Goal: Transaction & Acquisition: Purchase product/service

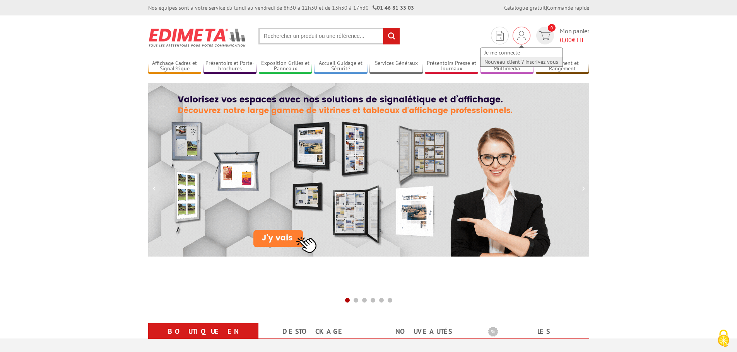
click at [510, 57] on link "Nouveau client ? Inscrivez-vous" at bounding box center [522, 61] width 82 height 9
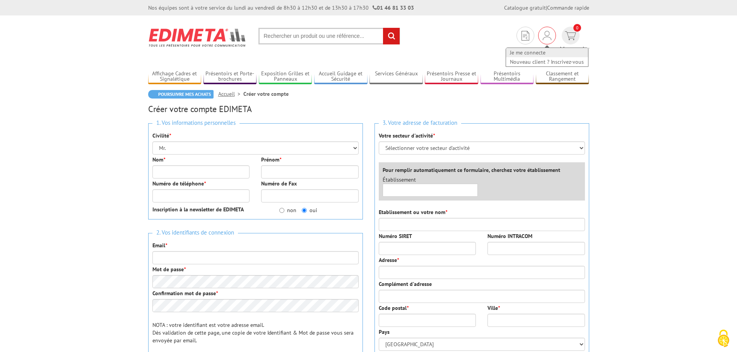
click at [506, 49] on link "Je me connecte" at bounding box center [547, 52] width 82 height 9
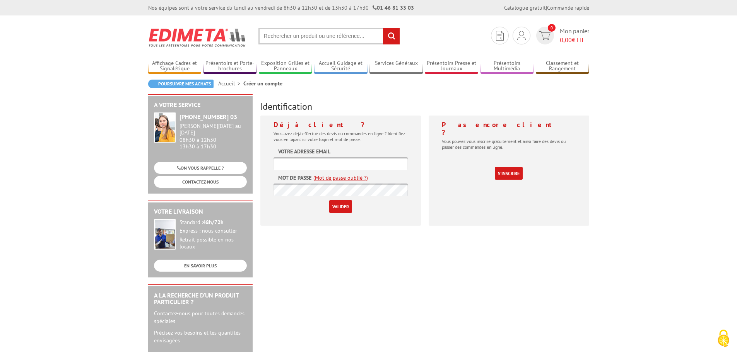
type input "[PERSON_NAME][EMAIL_ADDRESS][DOMAIN_NAME]"
click at [337, 202] on input "Valider" at bounding box center [340, 206] width 23 height 13
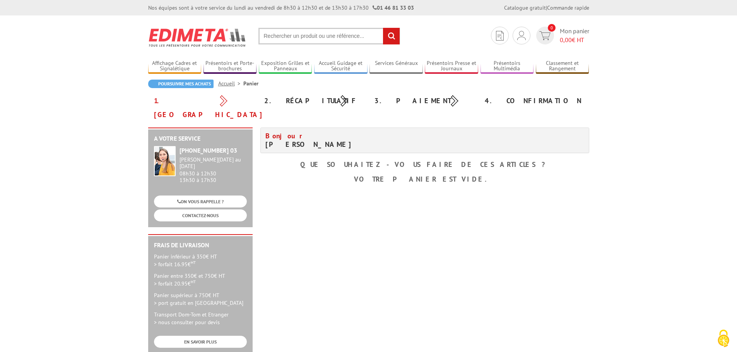
click at [299, 40] on input "text" at bounding box center [329, 36] width 142 height 17
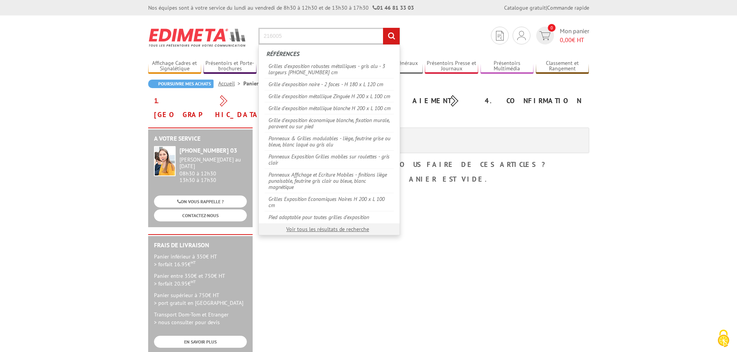
type input "216005"
click at [383, 28] on input "rechercher" at bounding box center [391, 36] width 17 height 17
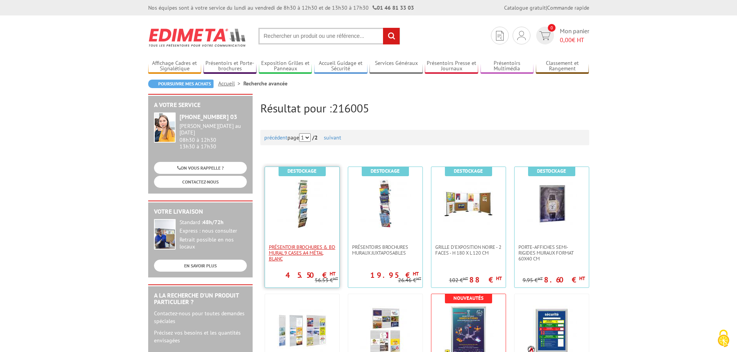
click at [296, 250] on span "Présentoir Brochures & BD mural 9 cases A4 métal blanc" at bounding box center [302, 253] width 67 height 17
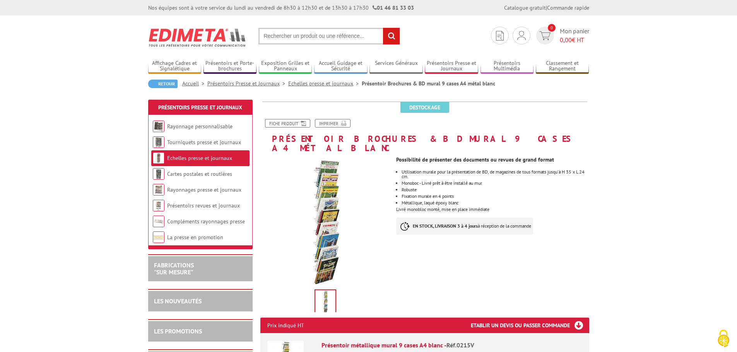
click at [323, 82] on link "Echelles presse et journaux" at bounding box center [325, 83] width 74 height 7
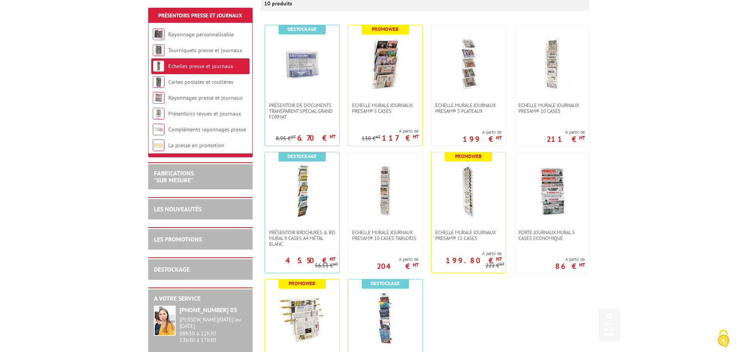
scroll to position [193, 0]
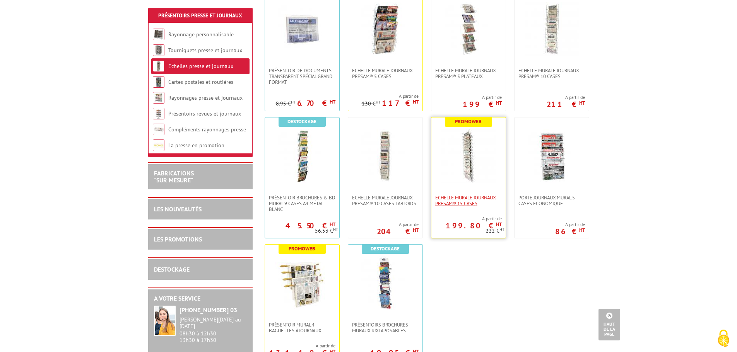
click at [460, 204] on span "Echelle murale journaux Presam® 15 cases" at bounding box center [468, 201] width 67 height 12
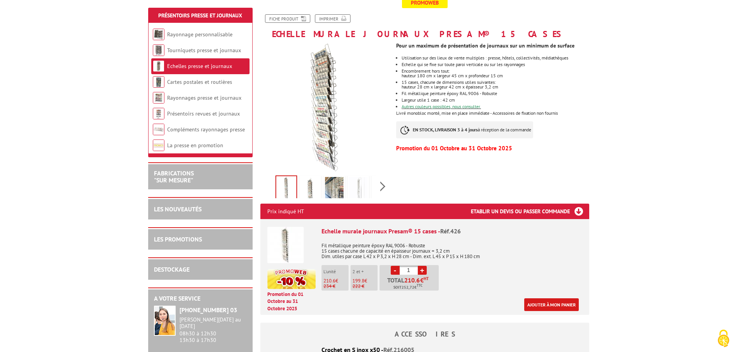
scroll to position [116, 0]
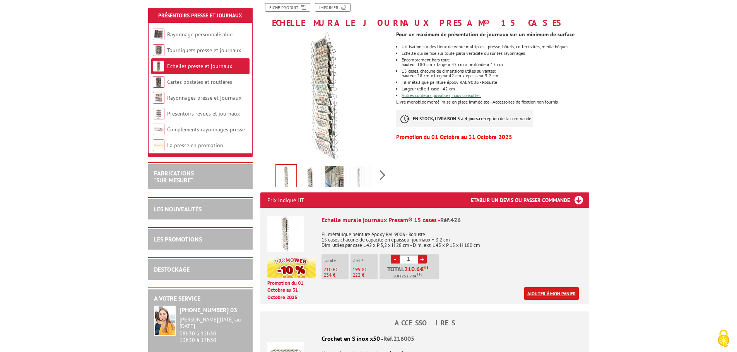
click at [551, 289] on link "Ajouter à mon panier" at bounding box center [551, 293] width 55 height 13
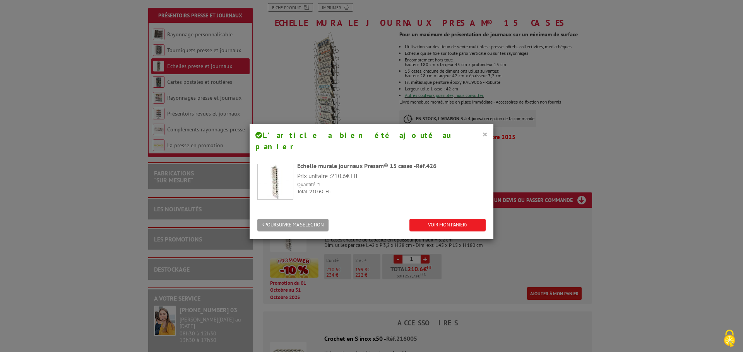
click at [482, 133] on button "×" at bounding box center [484, 134] width 5 height 10
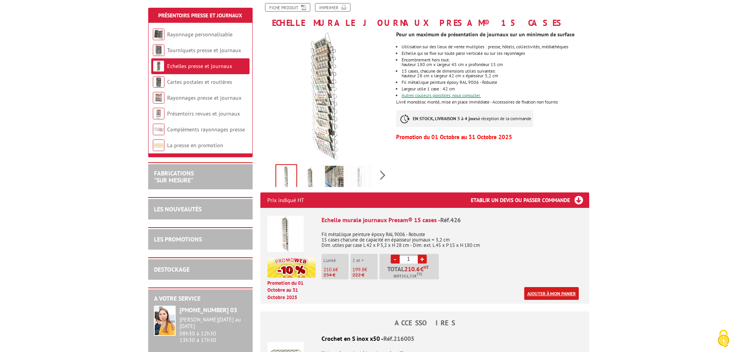
click at [551, 290] on link "Ajouter à mon panier" at bounding box center [551, 293] width 55 height 13
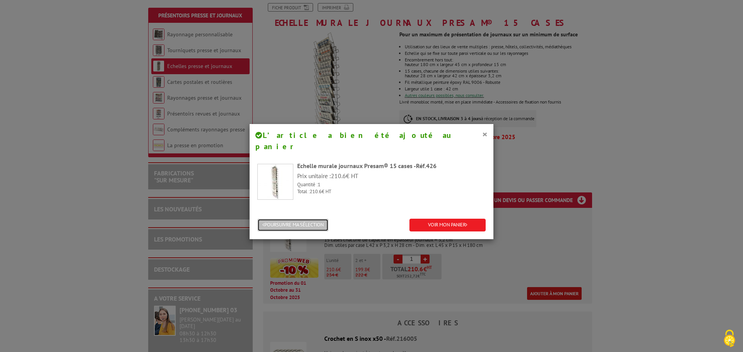
click at [289, 219] on button "POURSUIVRE MA SÉLECTION" at bounding box center [292, 225] width 71 height 13
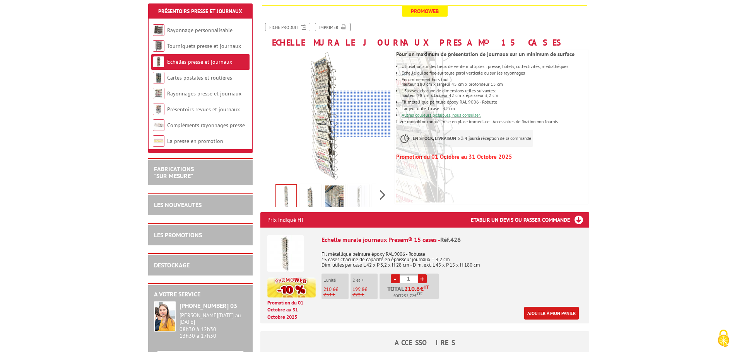
scroll to position [0, 0]
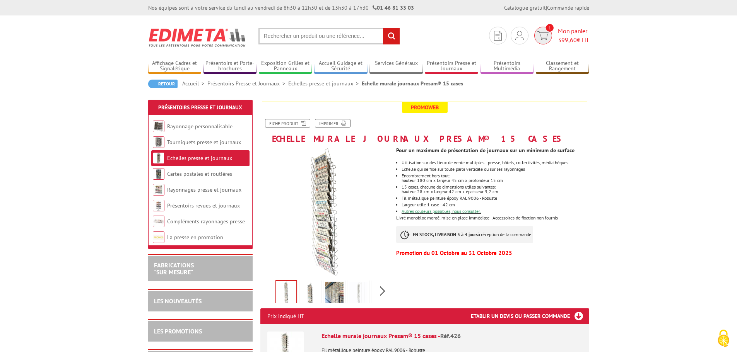
click at [558, 37] on span "399,60" at bounding box center [567, 40] width 19 height 8
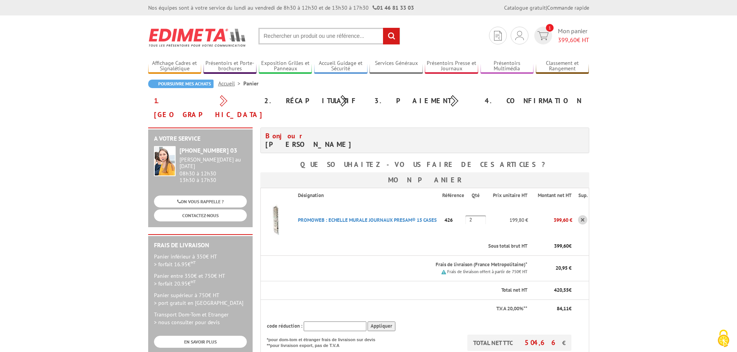
click at [624, 176] on body "Nos équipes sont à votre service du lundi au vendredi de 8h30 à 12h30 et de 13h…" at bounding box center [368, 331] width 737 height 662
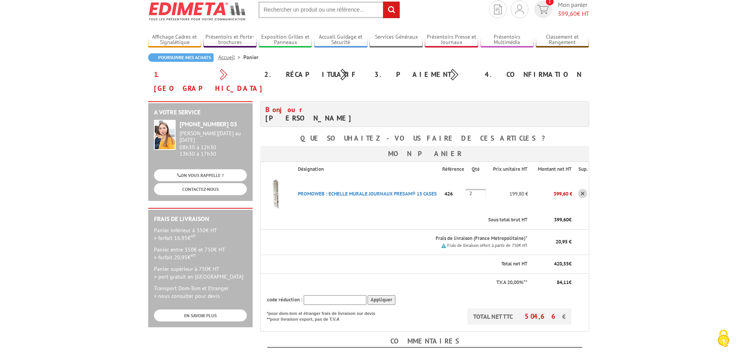
scroll to position [39, 0]
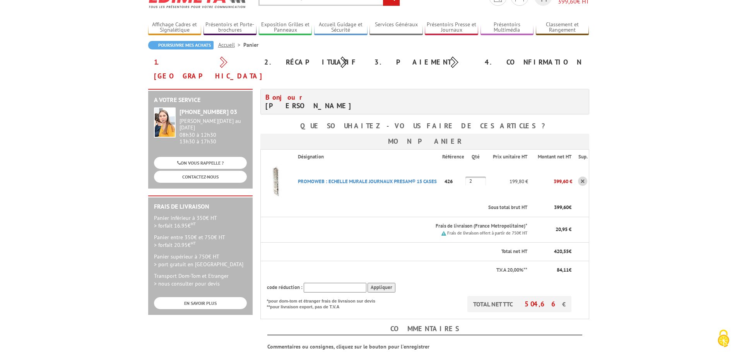
click at [625, 219] on body "Nos équipes sont à votre service du lundi au vendredi de 8h30 à 12h30 et de 13h…" at bounding box center [368, 292] width 737 height 662
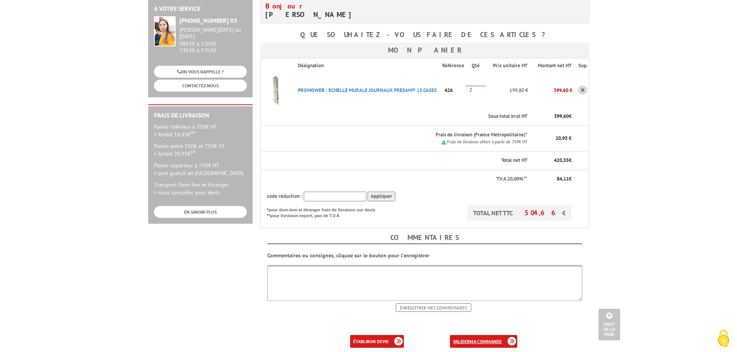
scroll to position [116, 0]
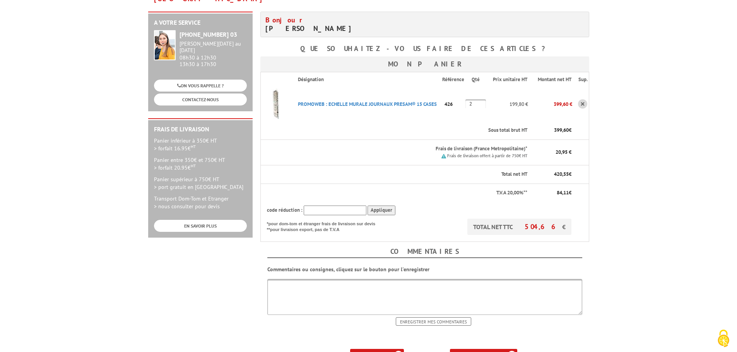
click at [495, 352] on b "ma commande" at bounding box center [486, 356] width 32 height 6
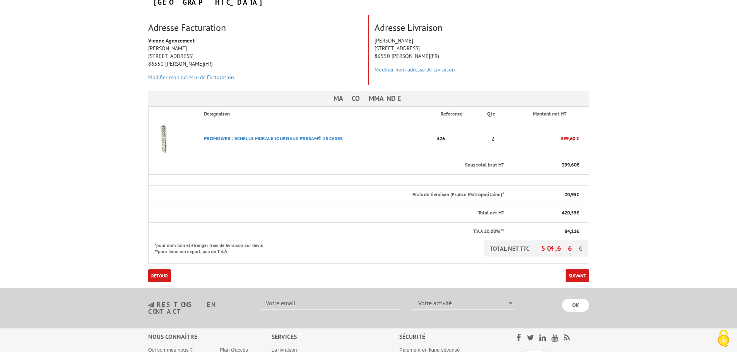
scroll to position [116, 0]
